Goal: Information Seeking & Learning: Understand process/instructions

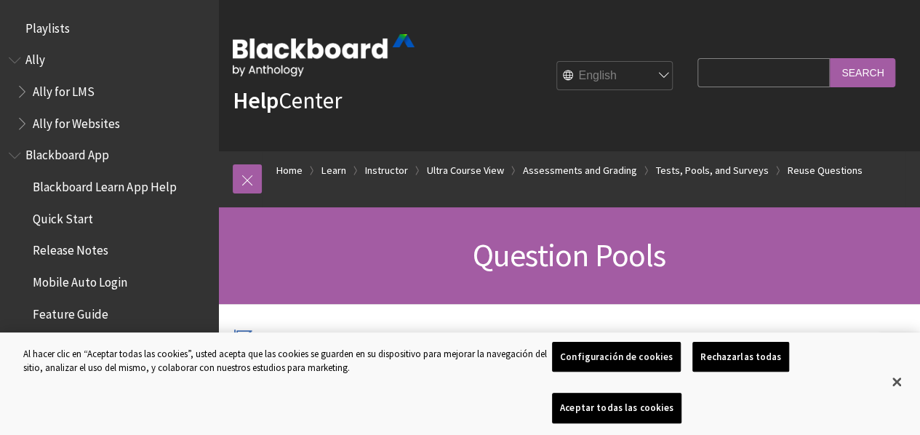
scroll to position [2477, 0]
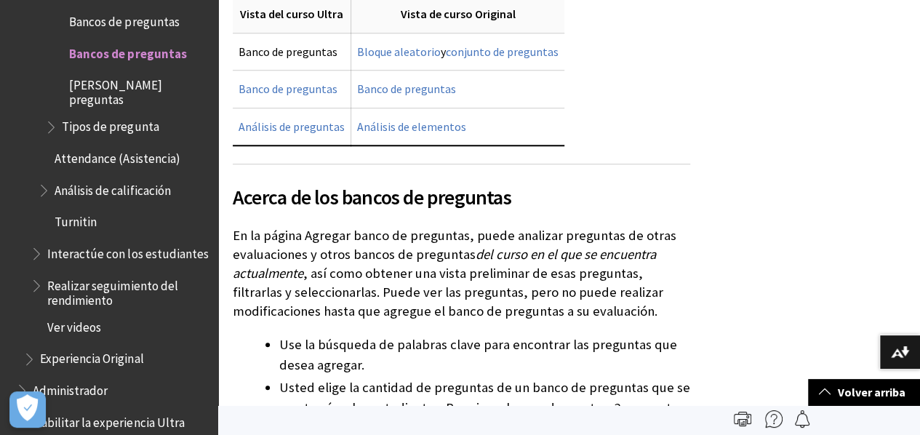
scroll to position [555, 0]
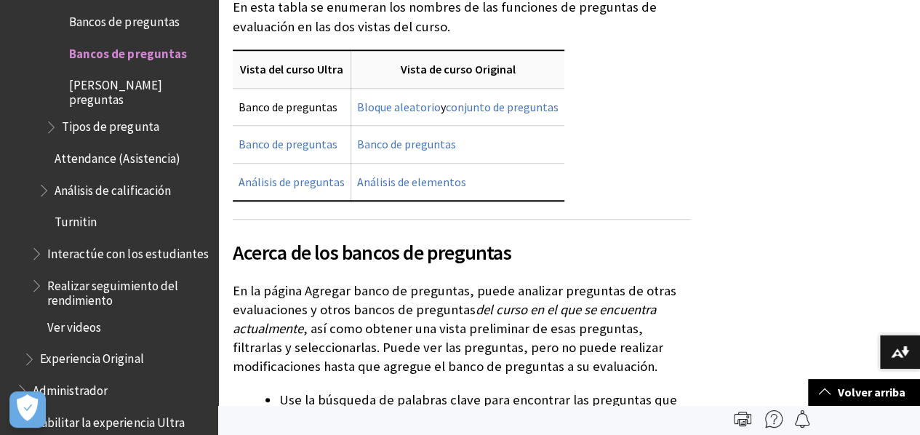
click at [116, 73] on span "Cargar preguntas" at bounding box center [138, 90] width 139 height 34
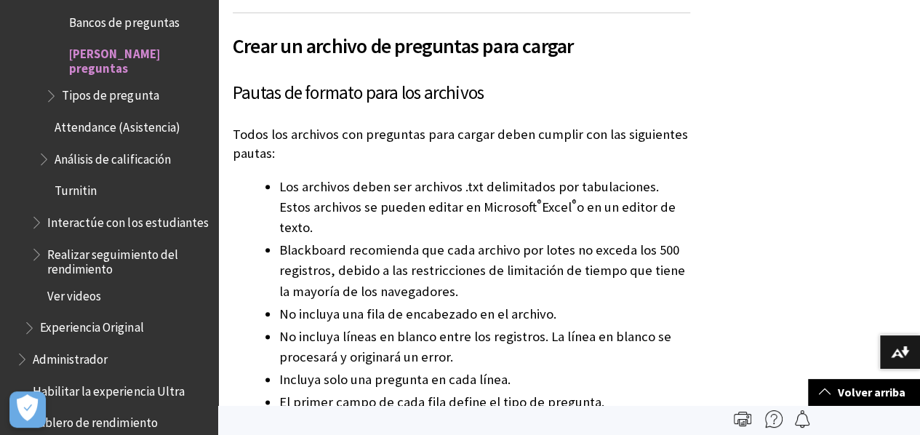
scroll to position [137, 0]
